Goal: Task Accomplishment & Management: Manage account settings

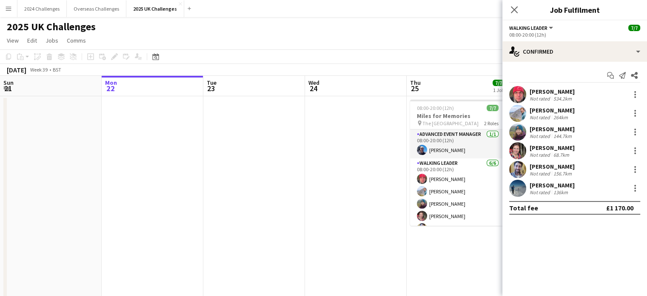
scroll to position [0, 262]
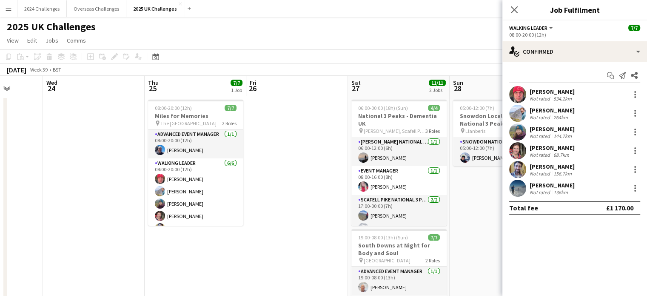
click at [385, 35] on app-page-menu "View Day view expanded Day view collapsed Month view Date picker Jump to [DATE]…" at bounding box center [323, 41] width 647 height 16
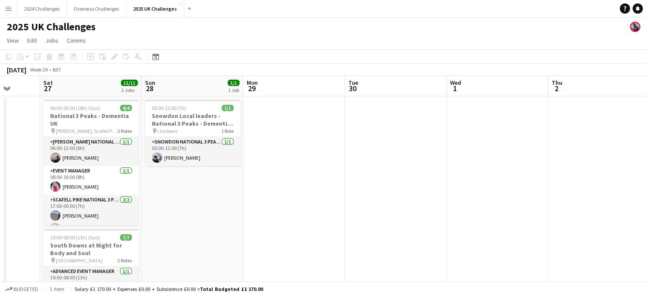
drag, startPoint x: 461, startPoint y: 220, endPoint x: 243, endPoint y: 223, distance: 218.4
click at [237, 228] on app-calendar-viewport "Mon 22 Tue 23 Wed 24 Thu 25 7/7 1 Job Fri 26 Sat 27 11/11 2 Jobs Sun 28 1/1 1 J…" at bounding box center [323, 243] width 647 height 335
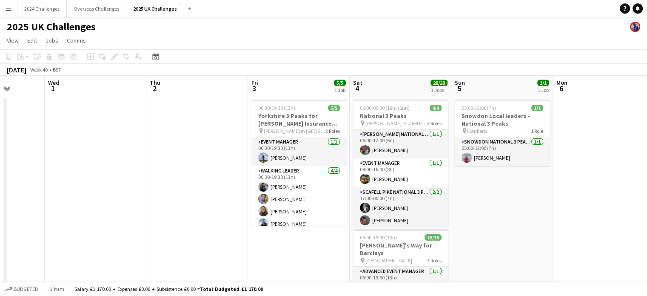
drag, startPoint x: 503, startPoint y: 178, endPoint x: 163, endPoint y: 180, distance: 339.2
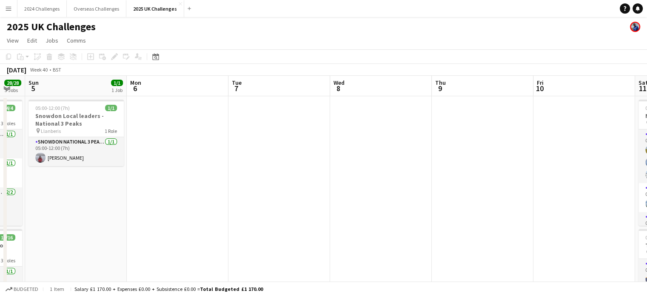
drag, startPoint x: 519, startPoint y: 183, endPoint x: 104, endPoint y: 186, distance: 415.4
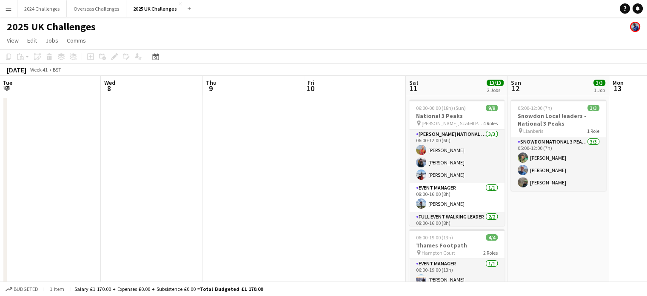
drag, startPoint x: 450, startPoint y: 156, endPoint x: 116, endPoint y: 165, distance: 334.2
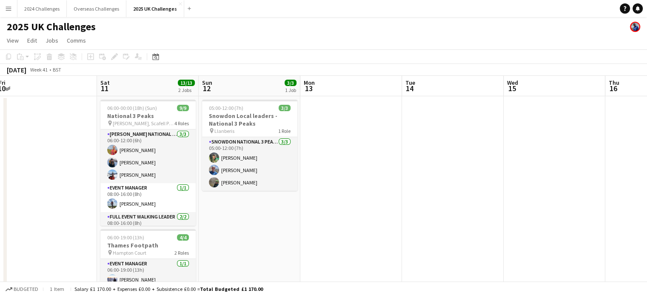
drag, startPoint x: 510, startPoint y: 184, endPoint x: 213, endPoint y: 196, distance: 297.3
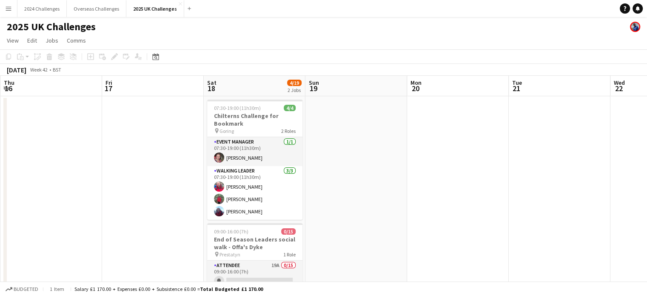
scroll to position [0, 343]
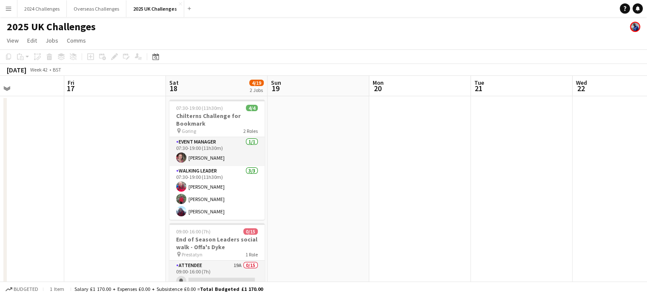
drag, startPoint x: 445, startPoint y: 172, endPoint x: 13, endPoint y: 180, distance: 432.1
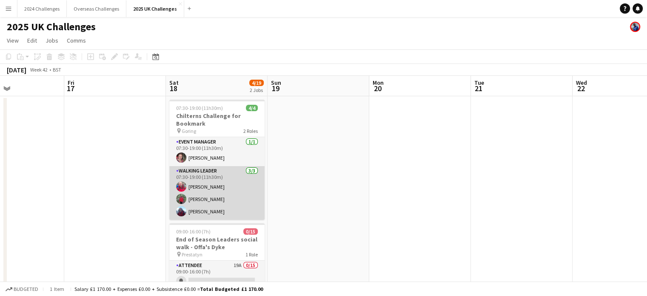
click at [206, 186] on app-card-role "Walking Leader [DATE] 07:30-19:00 (11h30m) [PERSON_NAME] [PERSON_NAME] [PERSON_…" at bounding box center [216, 193] width 95 height 54
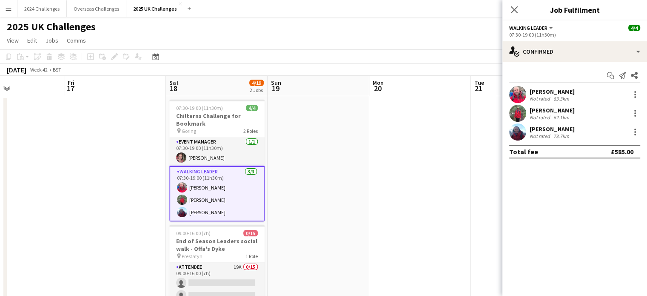
click at [547, 92] on div "[PERSON_NAME]" at bounding box center [552, 92] width 45 height 8
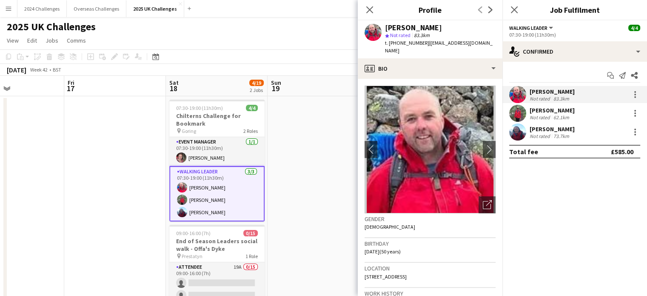
click at [553, 132] on div "[PERSON_NAME]" at bounding box center [552, 129] width 45 height 8
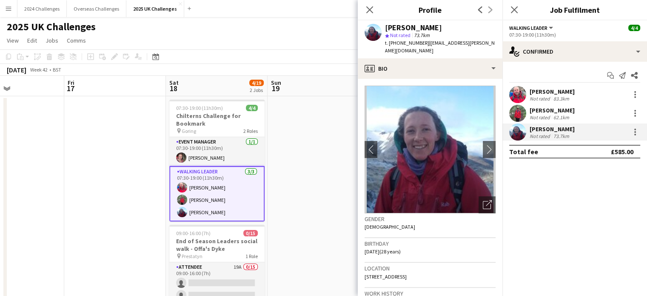
click at [548, 117] on div "Not rated" at bounding box center [541, 117] width 22 height 6
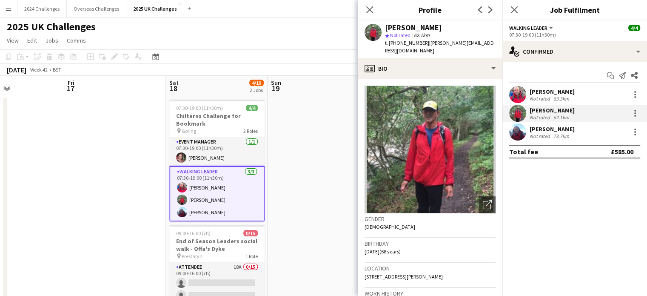
click at [312, 37] on app-page-menu "View Day view expanded Day view collapsed Month view Date picker Jump to [DATE]…" at bounding box center [323, 41] width 647 height 16
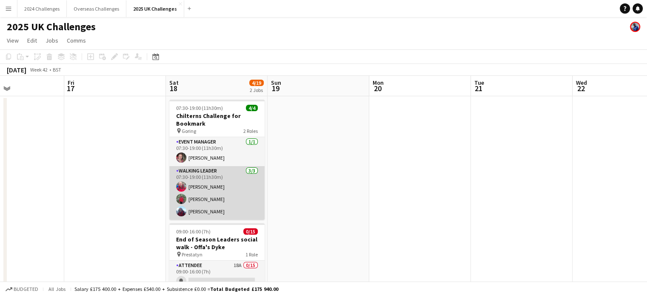
click at [210, 173] on app-card-role "Walking Leader [DATE] 07:30-19:00 (11h30m) [PERSON_NAME] [PERSON_NAME] [PERSON_…" at bounding box center [216, 193] width 95 height 54
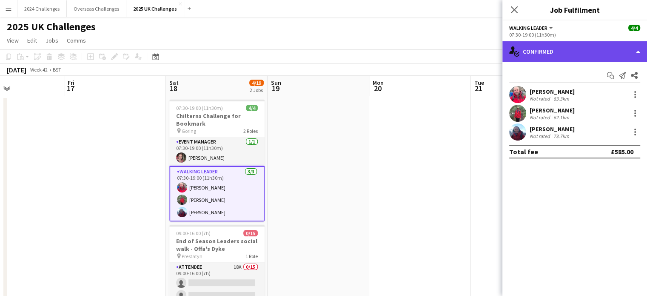
click at [562, 51] on div "single-neutral-actions-check-2 Confirmed" at bounding box center [575, 51] width 145 height 20
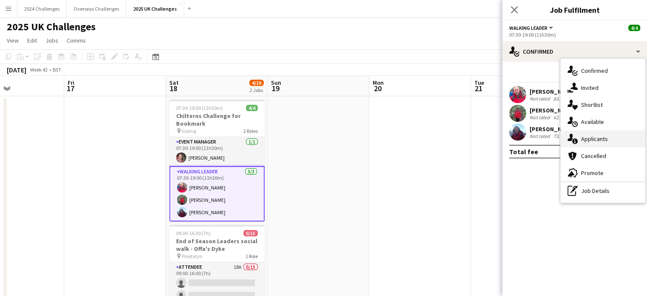
click at [590, 139] on span "Applicants" at bounding box center [594, 139] width 27 height 8
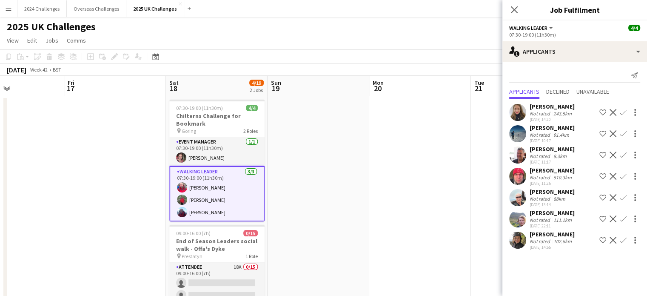
click at [368, 42] on app-page-menu "View Day view expanded Day view collapsed Month view Date picker Jump to [DATE]…" at bounding box center [323, 41] width 647 height 16
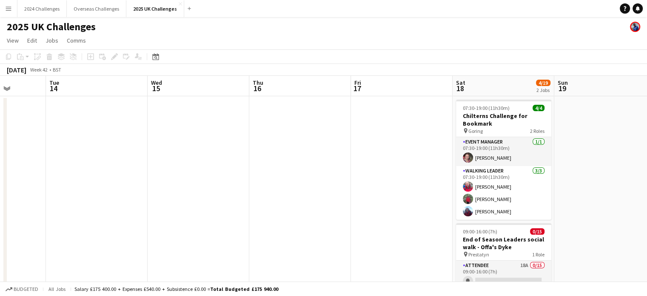
drag, startPoint x: 110, startPoint y: 163, endPoint x: 386, endPoint y: 158, distance: 276.3
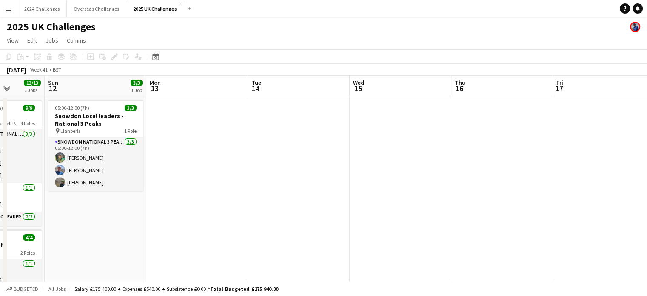
drag, startPoint x: 272, startPoint y: 148, endPoint x: 453, endPoint y: 139, distance: 181.9
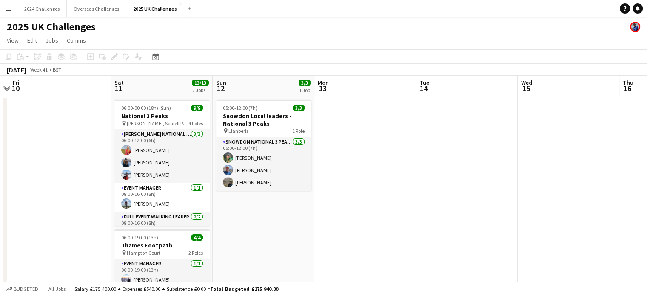
drag, startPoint x: 319, startPoint y: 146, endPoint x: 394, endPoint y: 141, distance: 74.6
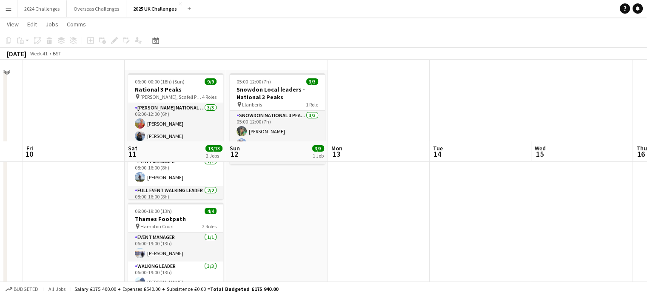
scroll to position [0, 0]
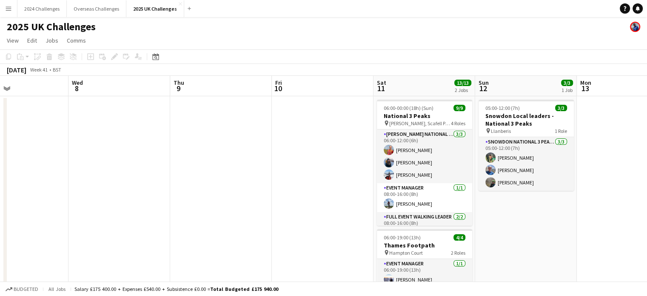
drag, startPoint x: 59, startPoint y: 134, endPoint x: 410, endPoint y: 132, distance: 350.7
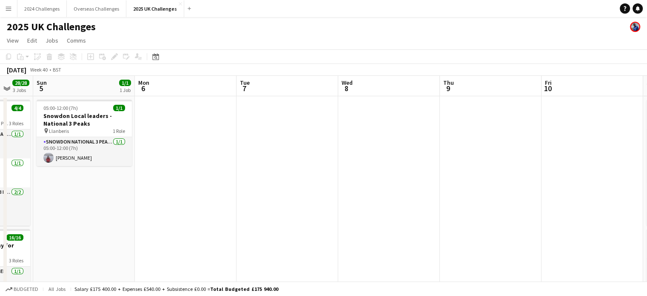
drag, startPoint x: 123, startPoint y: 135, endPoint x: 393, endPoint y: 123, distance: 270.1
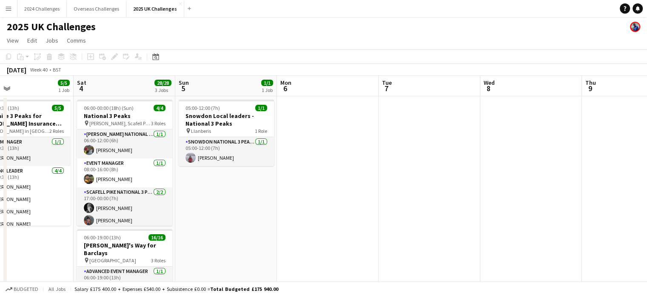
scroll to position [0, 237]
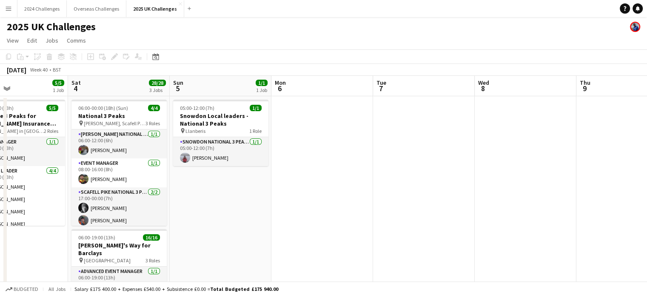
drag, startPoint x: 203, startPoint y: 192, endPoint x: 441, endPoint y: 188, distance: 238.4
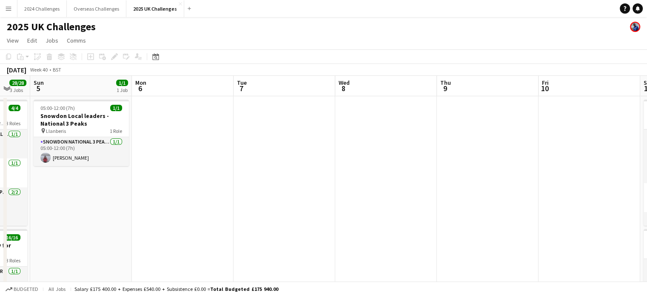
drag, startPoint x: 484, startPoint y: 200, endPoint x: 128, endPoint y: 211, distance: 356.8
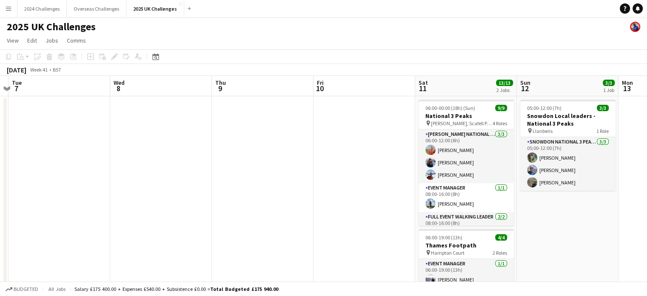
drag, startPoint x: 398, startPoint y: 196, endPoint x: 54, endPoint y: 199, distance: 343.9
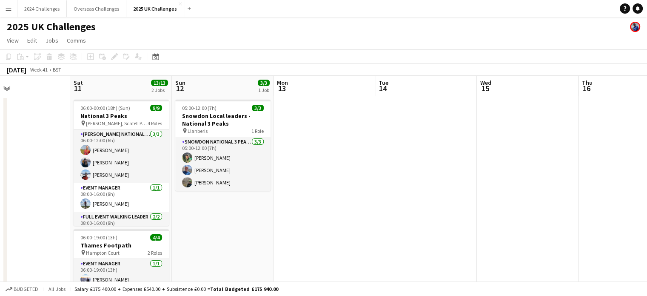
drag, startPoint x: 517, startPoint y: 206, endPoint x: 143, endPoint y: 204, distance: 373.7
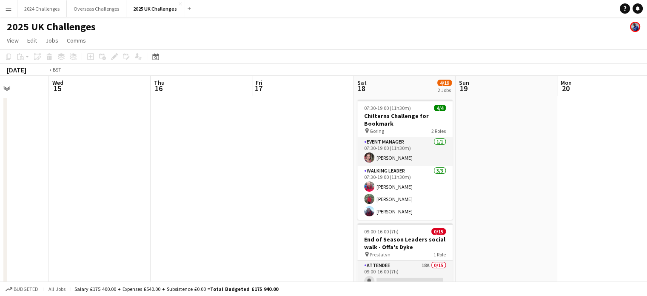
scroll to position [0, 271]
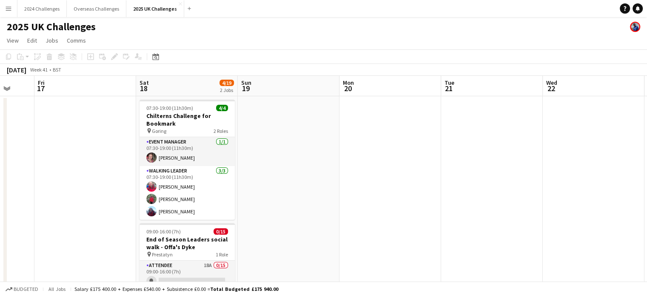
drag, startPoint x: 422, startPoint y: 190, endPoint x: 3, endPoint y: 192, distance: 418.8
